Goal: Register for event/course

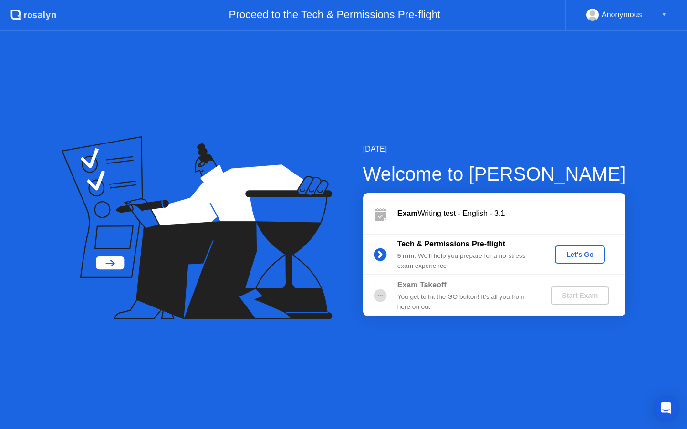
click at [574, 257] on div "Let's Go" at bounding box center [580, 255] width 42 height 8
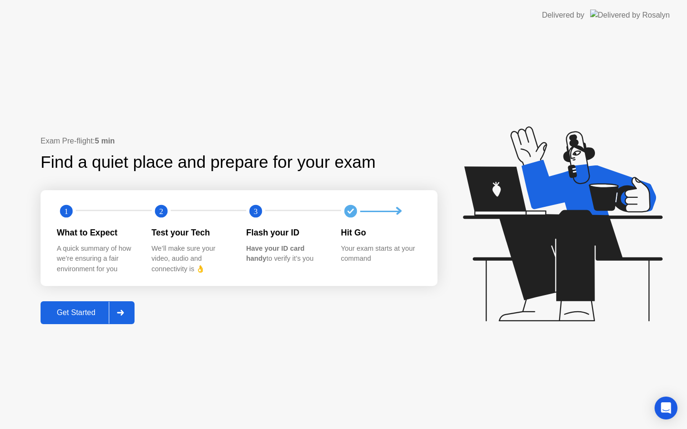
click at [73, 315] on div "Get Started" at bounding box center [75, 313] width 65 height 9
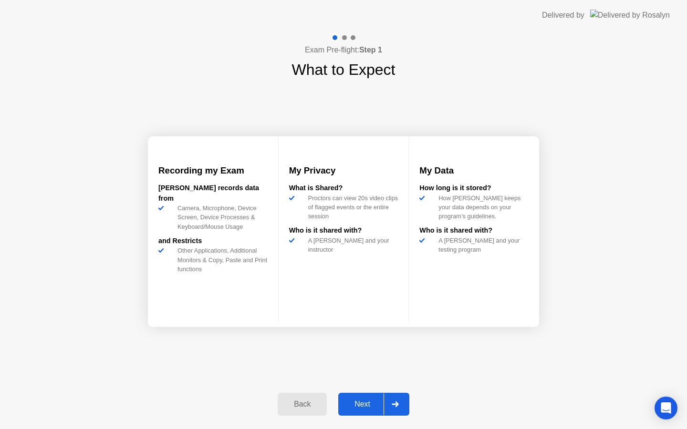
click at [359, 401] on div "Next" at bounding box center [362, 404] width 42 height 9
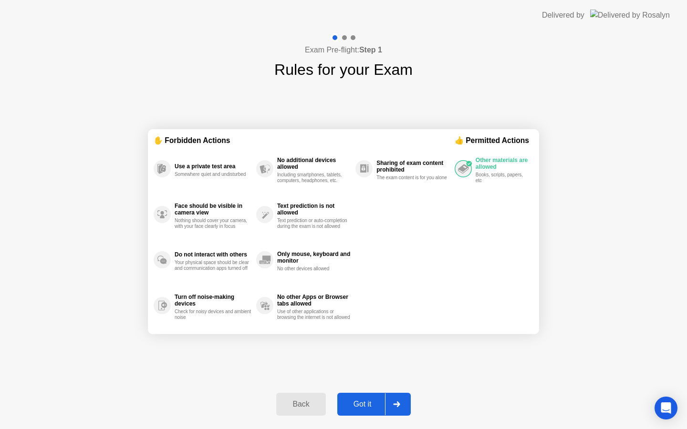
click at [367, 402] on div "Got it" at bounding box center [362, 404] width 45 height 9
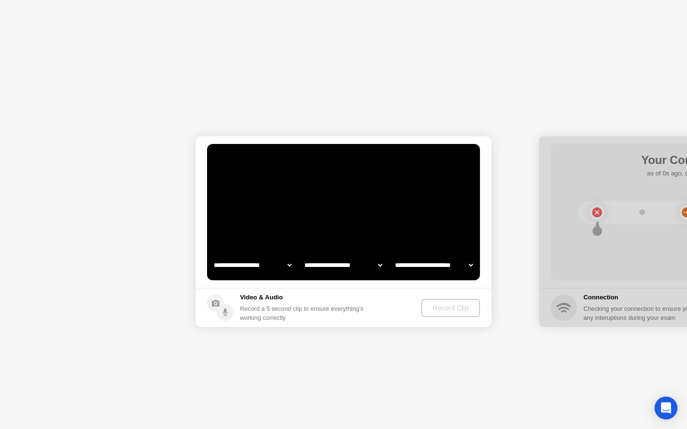
select select "**********"
select select "*******"
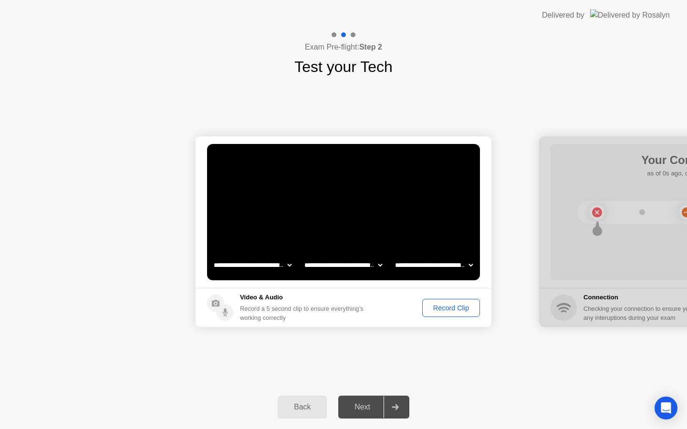
click at [445, 307] on div "Record Clip" at bounding box center [451, 308] width 51 height 8
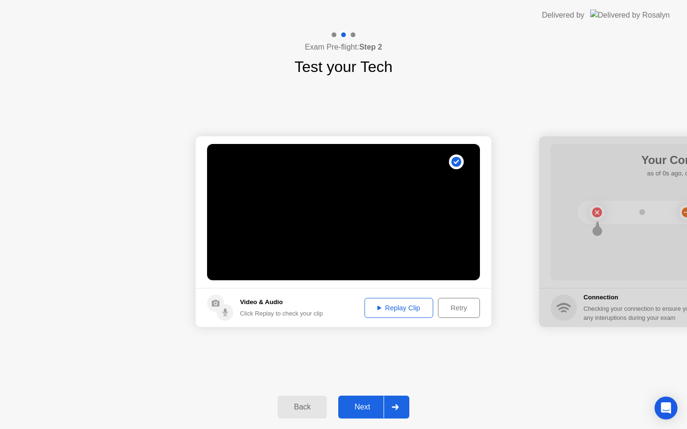
click at [396, 304] on div "Replay Clip" at bounding box center [399, 308] width 62 height 8
click at [354, 412] on div "Next" at bounding box center [362, 407] width 42 height 9
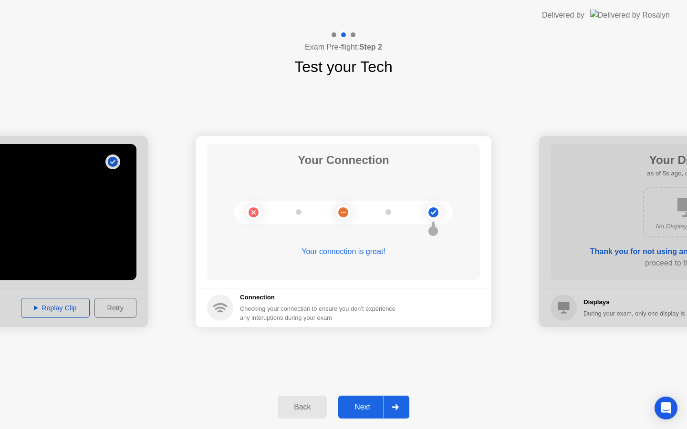
click at [363, 407] on div "Next" at bounding box center [362, 407] width 42 height 9
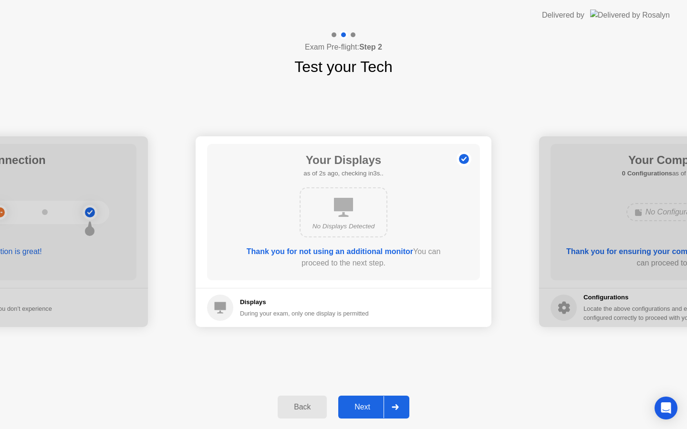
click at [363, 407] on div "Next" at bounding box center [362, 407] width 42 height 9
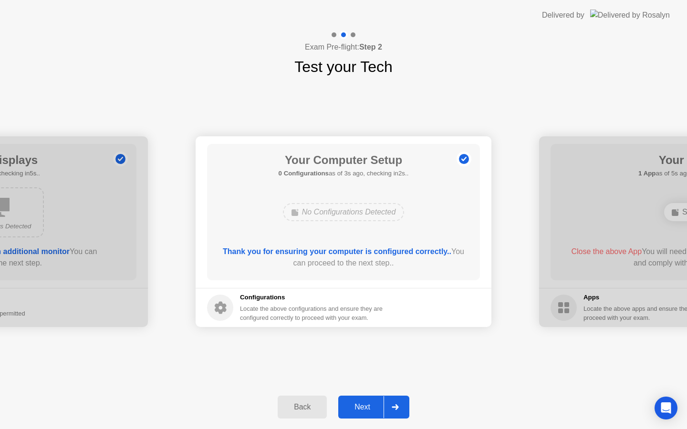
click at [363, 407] on div "Next" at bounding box center [362, 407] width 42 height 9
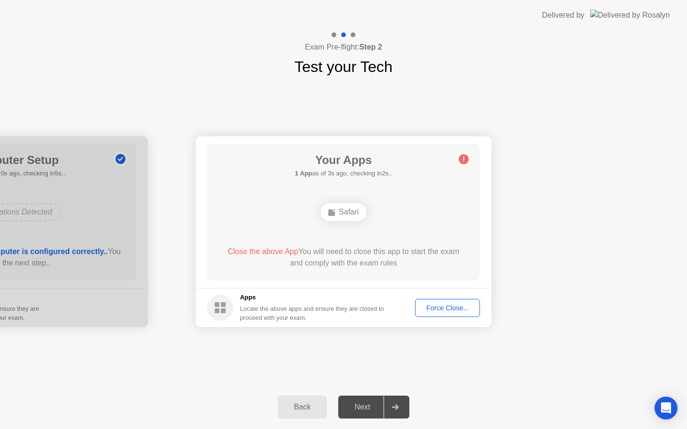
click at [363, 407] on div "Next" at bounding box center [362, 407] width 42 height 9
click at [435, 306] on div "Force Close..." at bounding box center [447, 308] width 58 height 8
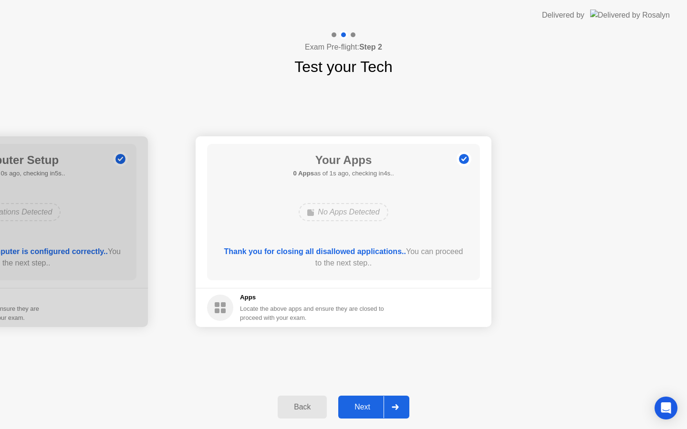
click at [354, 404] on div "Next" at bounding box center [362, 407] width 42 height 9
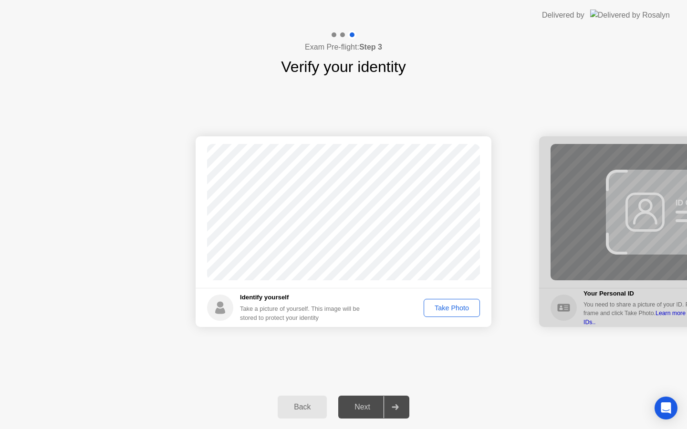
click at [446, 312] on div "Take Photo" at bounding box center [452, 308] width 50 height 8
click at [360, 405] on div "Next" at bounding box center [362, 407] width 42 height 9
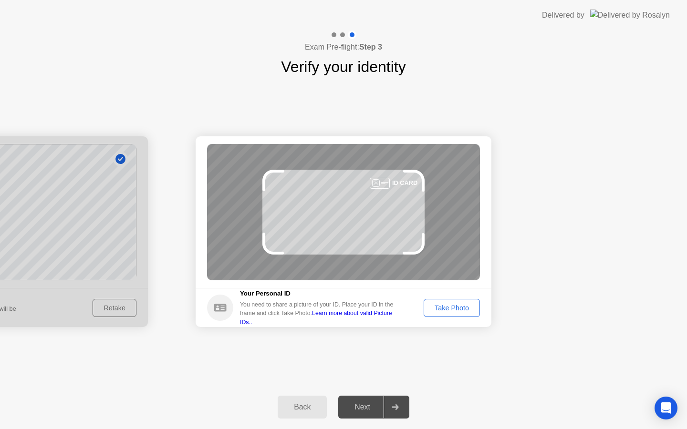
click at [444, 309] on div "Take Photo" at bounding box center [452, 308] width 50 height 8
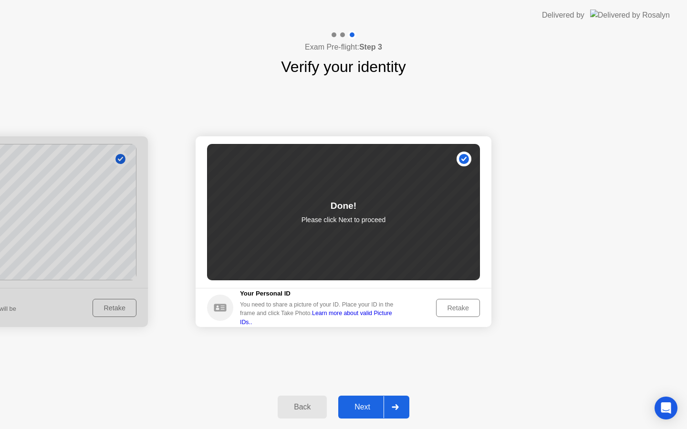
click at [361, 406] on div "Next" at bounding box center [362, 407] width 42 height 9
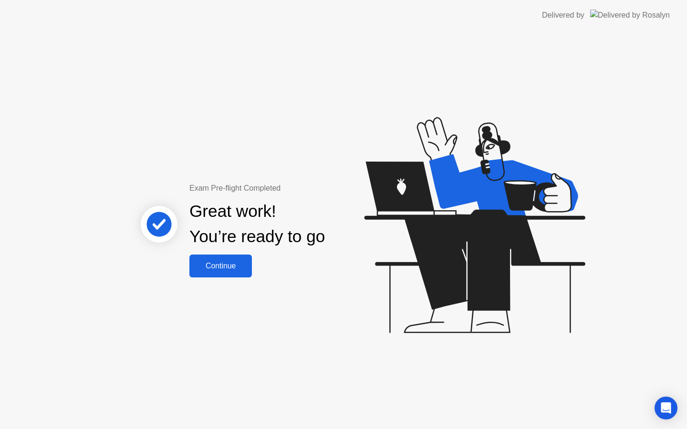
click at [225, 262] on div "Continue" at bounding box center [220, 266] width 57 height 9
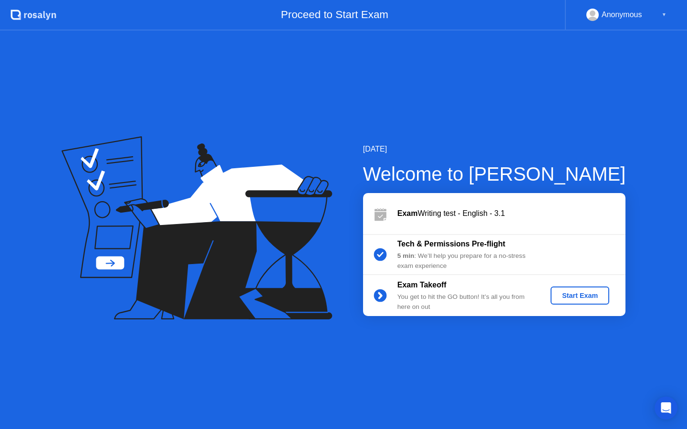
click at [568, 293] on div "Start Exam" at bounding box center [579, 296] width 51 height 8
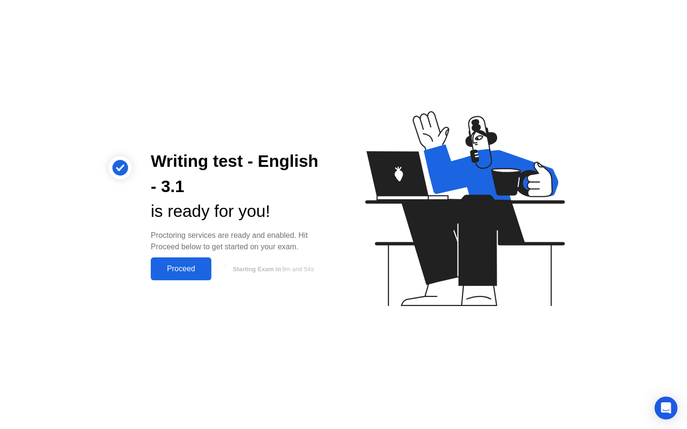
click at [178, 271] on div "Proceed" at bounding box center [181, 269] width 55 height 9
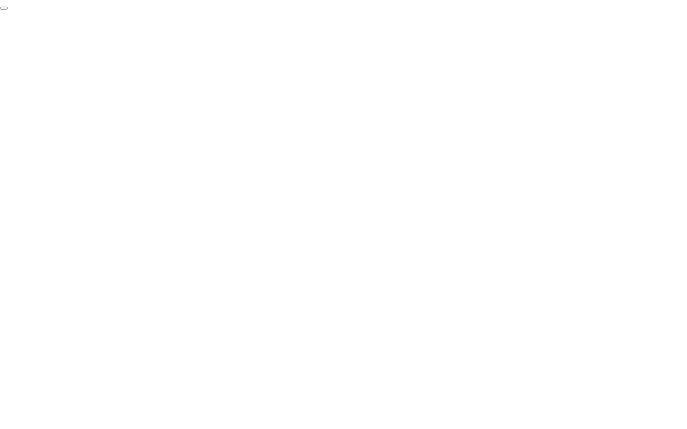
click div "End Proctoring Session"
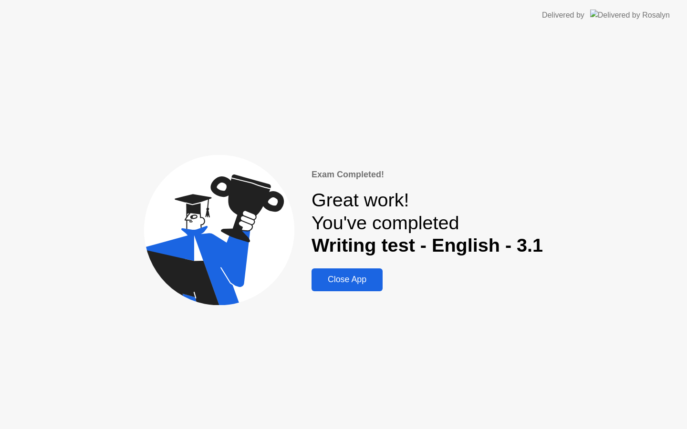
click at [355, 277] on div "Close App" at bounding box center [346, 280] width 65 height 10
